Goal: Task Accomplishment & Management: Manage account settings

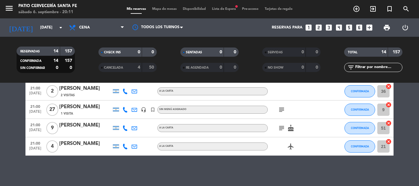
scroll to position [231, 0]
click at [227, 9] on span "Lista de Espera fiber_manual_record" at bounding box center [224, 8] width 30 height 3
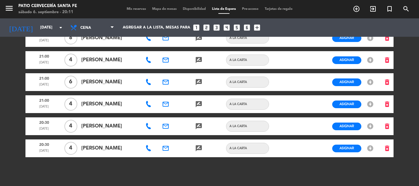
scroll to position [483, 0]
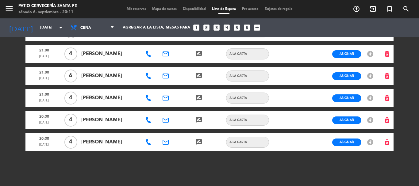
click at [126, 10] on span "Mis reservas" at bounding box center [136, 8] width 25 height 3
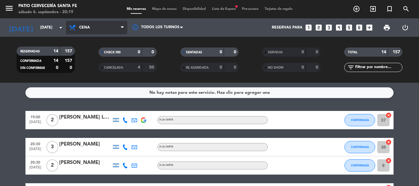
click at [91, 31] on span "Cena" at bounding box center [96, 28] width 61 height 14
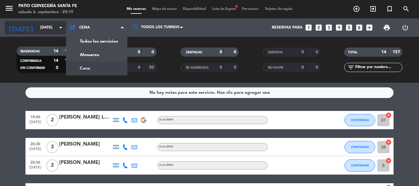
click at [52, 24] on input "[DATE]" at bounding box center [63, 27] width 52 height 10
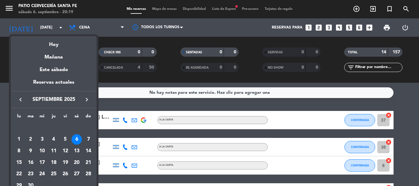
click at [90, 140] on div "7" at bounding box center [88, 139] width 10 height 10
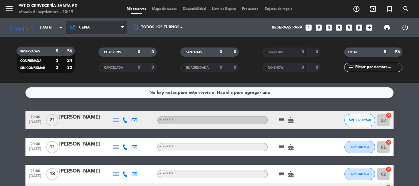
click at [93, 24] on span "Cena" at bounding box center [96, 28] width 61 height 14
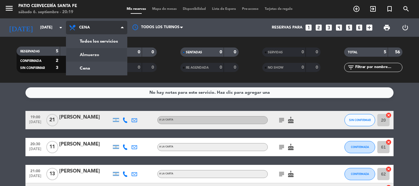
click at [101, 55] on div "menu Patio Cervecería Santa [PERSON_NAME][DATE] 6. septiembre - 20:19 Mis reser…" at bounding box center [209, 41] width 419 height 83
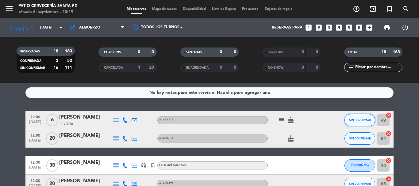
click at [347, 122] on button "SIN CONFIRMAR" at bounding box center [360, 120] width 31 height 12
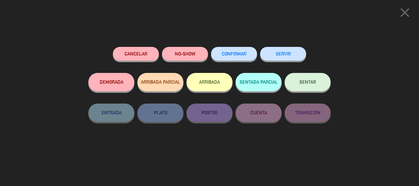
click at [233, 54] on span "CONFIRMAR" at bounding box center [234, 53] width 25 height 5
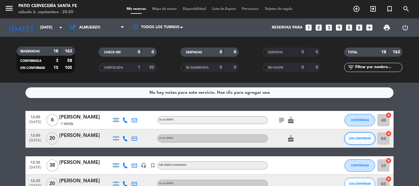
click at [358, 141] on button "SIN CONFIRMAR" at bounding box center [360, 139] width 31 height 12
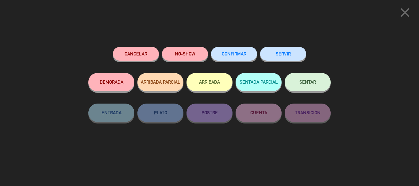
click at [235, 52] on span "CONFIRMAR" at bounding box center [234, 53] width 25 height 5
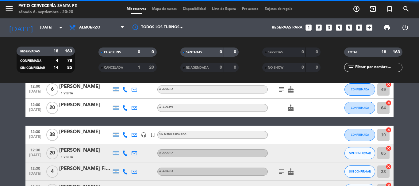
scroll to position [61, 0]
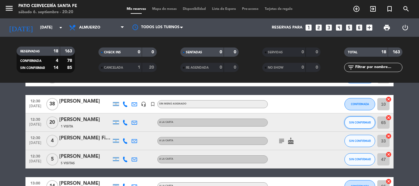
click at [352, 124] on span "SIN CONFIRMAR" at bounding box center [360, 122] width 22 height 3
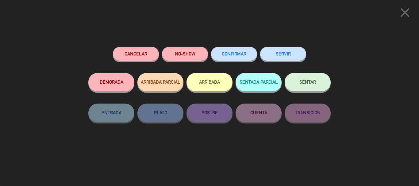
click at [234, 55] on span "CONFIRMAR" at bounding box center [234, 53] width 25 height 5
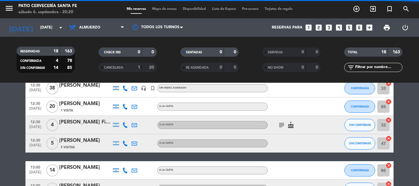
scroll to position [92, 0]
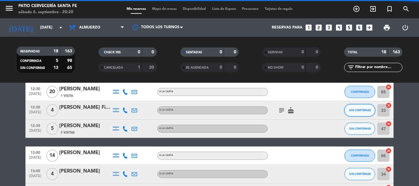
click at [364, 110] on span "SIN CONFIRMAR" at bounding box center [360, 110] width 22 height 3
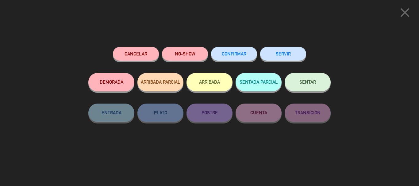
click at [243, 55] on span "CONFIRMAR" at bounding box center [234, 53] width 25 height 5
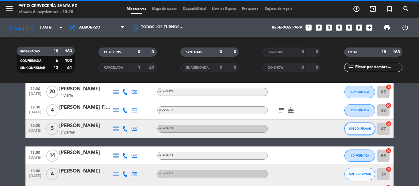
click at [367, 129] on span "SIN CONFIRMAR" at bounding box center [360, 128] width 22 height 3
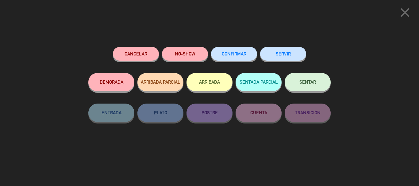
click at [226, 51] on button "CONFIRMAR" at bounding box center [234, 54] width 46 height 14
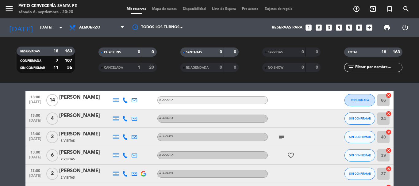
scroll to position [154, 0]
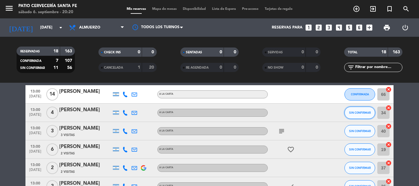
click at [359, 113] on span "SIN CONFIRMAR" at bounding box center [360, 112] width 22 height 3
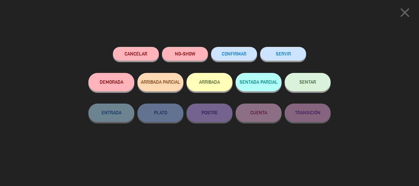
click at [226, 53] on span "CONFIRMAR" at bounding box center [234, 53] width 25 height 5
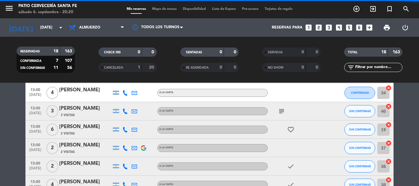
scroll to position [184, 0]
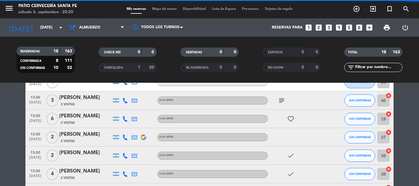
click at [349, 104] on button "SIN CONFIRMAR" at bounding box center [360, 101] width 31 height 12
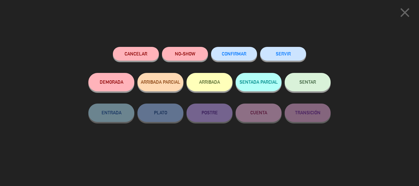
click at [249, 57] on button "CONFIRMAR" at bounding box center [234, 54] width 46 height 14
click at [246, 58] on button "CONFIRMAR" at bounding box center [234, 54] width 46 height 14
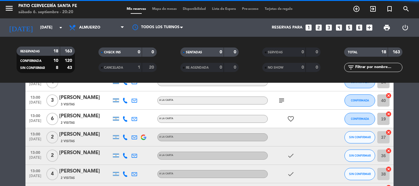
click at [359, 135] on button "SIN CONFIRMAR" at bounding box center [360, 137] width 31 height 12
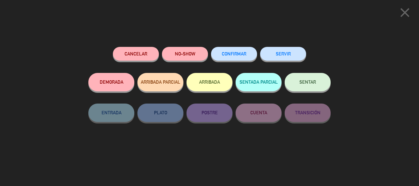
click at [242, 51] on button "CONFIRMAR" at bounding box center [234, 54] width 46 height 14
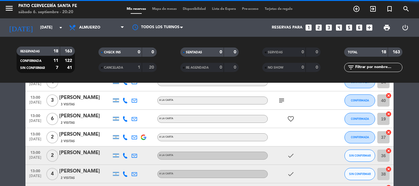
scroll to position [313, 0]
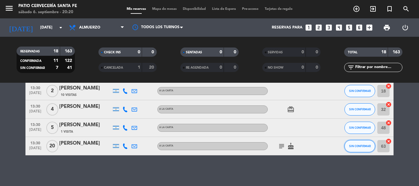
click at [355, 144] on button "SIN CONFIRMAR" at bounding box center [360, 146] width 31 height 12
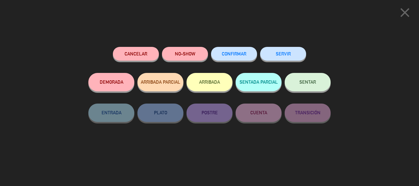
click at [232, 51] on button "CONFIRMAR" at bounding box center [234, 54] width 46 height 14
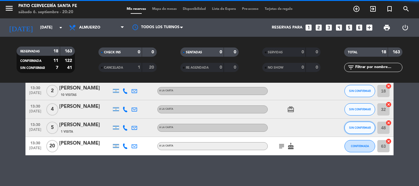
click at [359, 128] on span "SIN CONFIRMAR" at bounding box center [360, 127] width 22 height 3
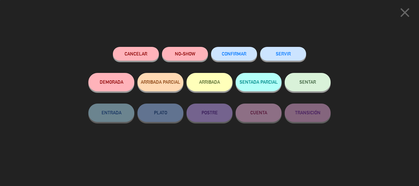
click at [243, 53] on span "CONFIRMAR" at bounding box center [234, 53] width 25 height 5
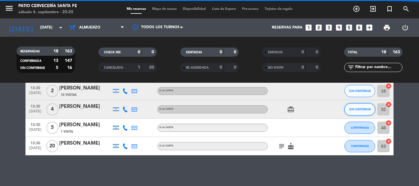
drag, startPoint x: 369, startPoint y: 113, endPoint x: 357, endPoint y: 109, distance: 12.5
click at [357, 109] on span "SIN CONFIRMAR" at bounding box center [360, 109] width 22 height 3
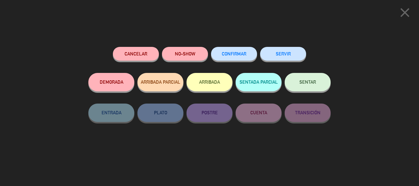
click at [215, 49] on button "CONFIRMAR" at bounding box center [234, 54] width 46 height 14
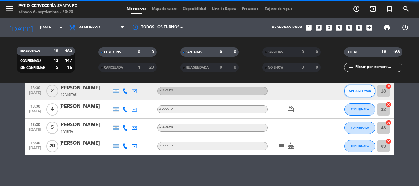
click at [353, 93] on button "SIN CONFIRMAR" at bounding box center [360, 91] width 31 height 12
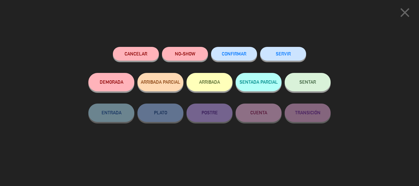
click at [225, 56] on span "CONFIRMAR" at bounding box center [234, 53] width 25 height 5
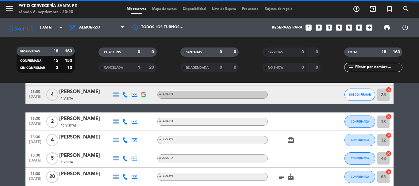
scroll to position [251, 0]
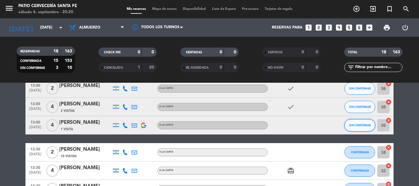
click at [358, 119] on button "SIN CONFIRMAR" at bounding box center [360, 125] width 31 height 12
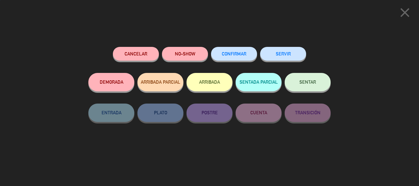
click at [245, 61] on div "CONFIRMAR" at bounding box center [234, 60] width 46 height 26
click at [247, 58] on button "CONFIRMAR" at bounding box center [234, 54] width 46 height 14
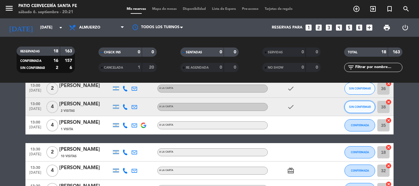
click at [355, 104] on button "SIN CONFIRMAR" at bounding box center [360, 107] width 31 height 12
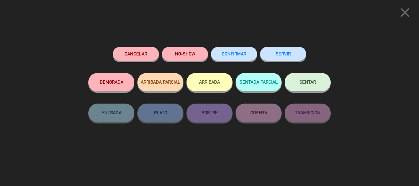
click at [246, 51] on button "CONFIRMAR" at bounding box center [234, 54] width 46 height 14
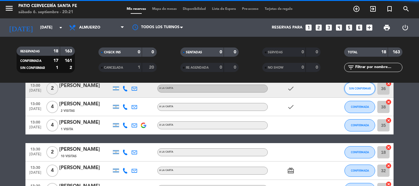
click at [365, 89] on span "SIN CONFIRMAR" at bounding box center [360, 88] width 22 height 3
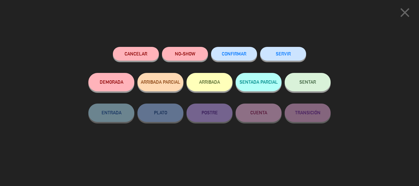
click at [240, 59] on button "CONFIRMAR" at bounding box center [234, 54] width 46 height 14
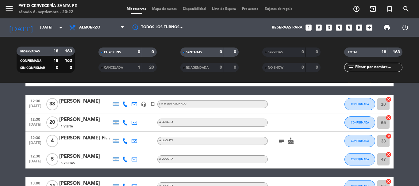
scroll to position [92, 0]
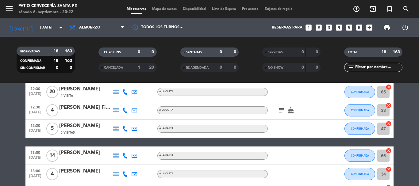
click at [284, 109] on icon "subject" at bounding box center [281, 110] width 7 height 7
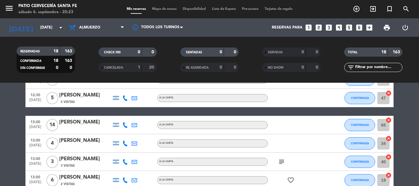
scroll to position [154, 0]
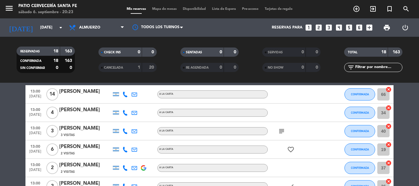
click at [281, 135] on icon "subject" at bounding box center [281, 131] width 7 height 7
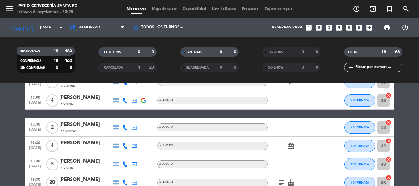
scroll to position [307, 0]
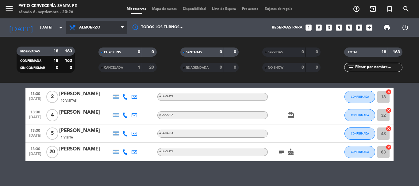
click at [89, 22] on span "Almuerzo" at bounding box center [96, 28] width 61 height 14
click at [95, 67] on div "menu Patio Cervecería Santa [PERSON_NAME][DATE] 6. septiembre - 20:26 Mis reser…" at bounding box center [209, 41] width 419 height 83
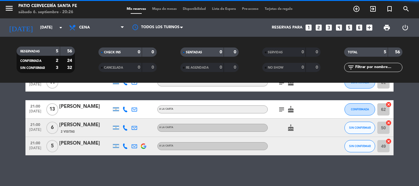
scroll to position [65, 0]
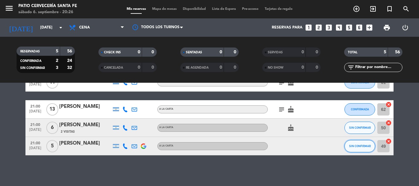
click at [348, 145] on button "SIN CONFIRMAR" at bounding box center [360, 146] width 31 height 12
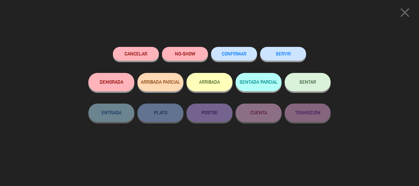
click at [251, 54] on button "CONFIRMAR" at bounding box center [234, 54] width 46 height 14
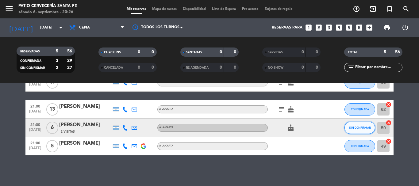
click at [361, 130] on button "SIN CONFIRMAR" at bounding box center [360, 128] width 31 height 12
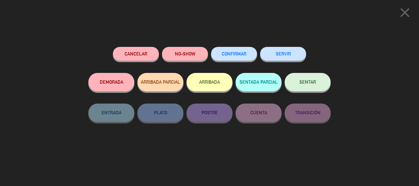
click at [241, 57] on button "CONFIRMAR" at bounding box center [234, 54] width 46 height 14
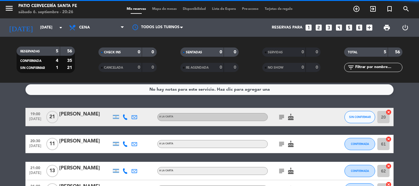
scroll to position [0, 0]
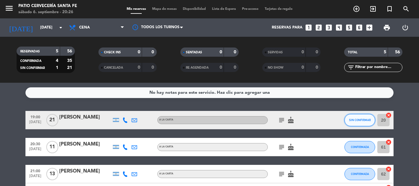
click at [365, 123] on button "SIN CONFIRMAR" at bounding box center [360, 120] width 31 height 12
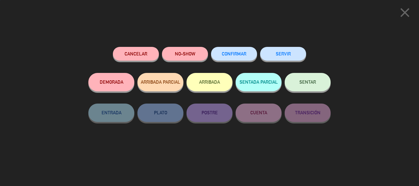
click at [239, 54] on span "CONFIRMAR" at bounding box center [234, 53] width 25 height 5
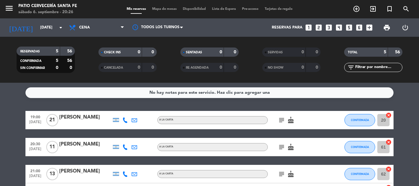
click at [281, 119] on icon "subject" at bounding box center [281, 120] width 7 height 7
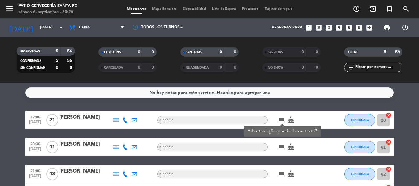
click at [308, 113] on div "subject Adentro | ¿Se puede llevar torta? cake" at bounding box center [295, 120] width 55 height 18
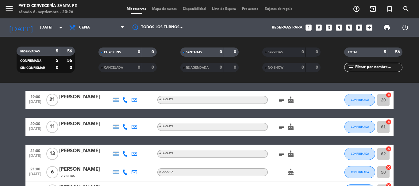
scroll to position [31, 0]
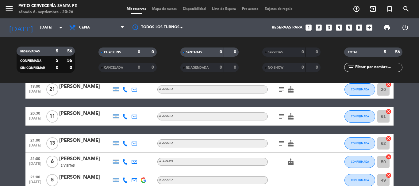
click at [282, 118] on icon "subject" at bounding box center [281, 116] width 7 height 7
click at [280, 145] on icon "subject" at bounding box center [281, 143] width 7 height 7
click at [280, 163] on div "cake" at bounding box center [295, 162] width 55 height 18
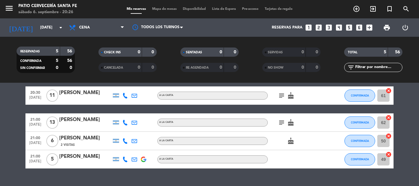
scroll to position [61, 0]
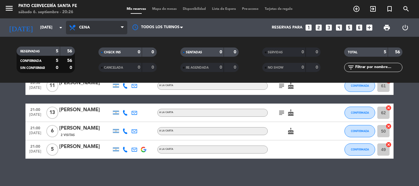
click at [78, 27] on span "Cena" at bounding box center [96, 28] width 61 height 14
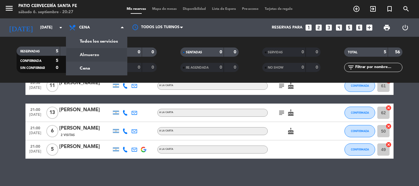
click at [103, 105] on div "21:00 [DATE] [PERSON_NAME] A LA CARTA subject cake CONFIRMADA 62 cancel" at bounding box center [209, 113] width 368 height 18
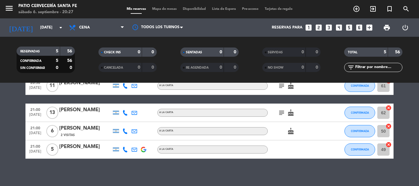
scroll to position [65, 0]
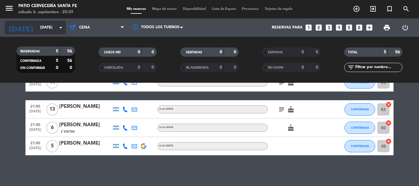
drag, startPoint x: 50, startPoint y: 21, endPoint x: 47, endPoint y: 24, distance: 4.1
click at [49, 21] on div "[DATE] [DATE] arrow_drop_down" at bounding box center [35, 27] width 61 height 18
click at [46, 27] on input "[DATE]" at bounding box center [63, 27] width 52 height 10
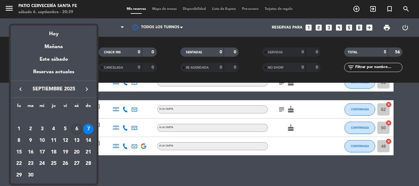
click at [74, 128] on div "6" at bounding box center [77, 129] width 10 height 10
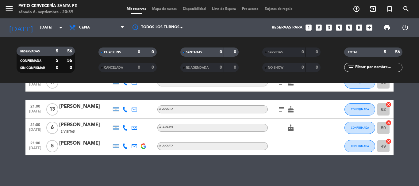
type input "[DATE]"
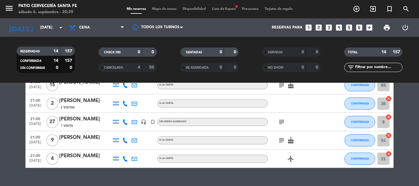
scroll to position [218, 0]
click at [282, 121] on icon "subject" at bounding box center [281, 121] width 7 height 7
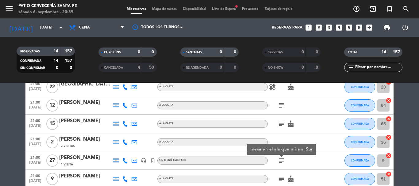
scroll to position [184, 0]
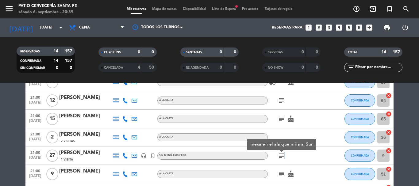
click at [284, 158] on icon "subject" at bounding box center [281, 155] width 7 height 7
